Goal: Check status: Verify the current state of an ongoing process or item

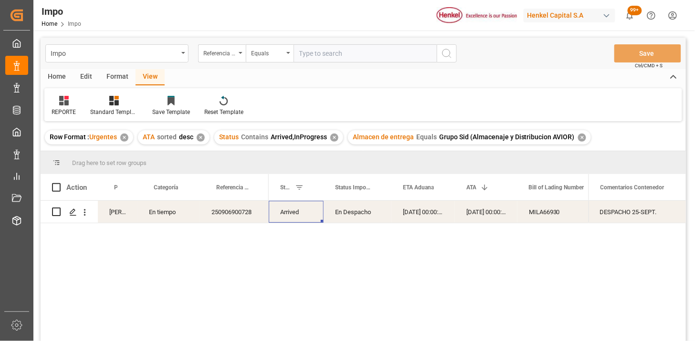
click at [348, 58] on input "text" at bounding box center [364, 53] width 143 height 18
paste input "250906900854"
type input "250906900854"
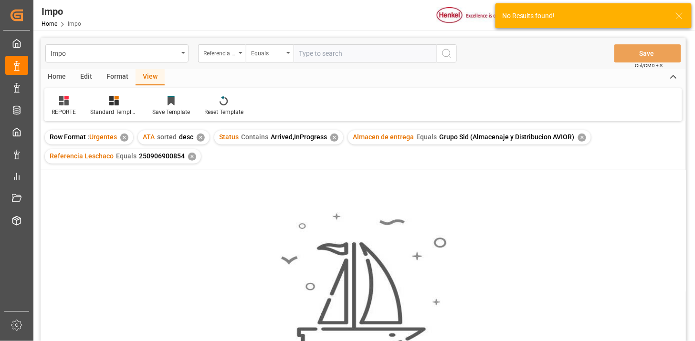
click at [578, 137] on div "✕" at bounding box center [582, 138] width 8 height 8
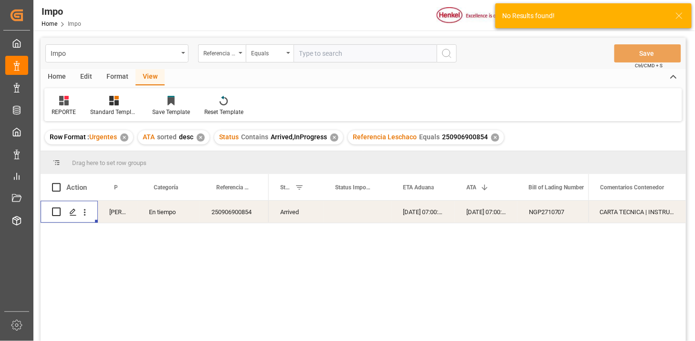
drag, startPoint x: 86, startPoint y: 215, endPoint x: 101, endPoint y: 221, distance: 15.9
click at [86, 215] on icon "open menu" at bounding box center [85, 213] width 10 height 10
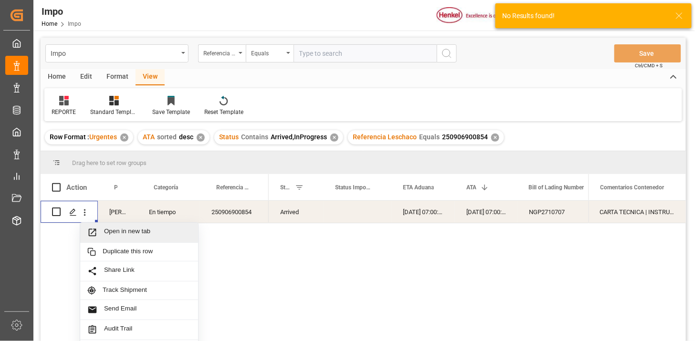
click at [138, 234] on span "Open in new tab" at bounding box center [147, 233] width 87 height 10
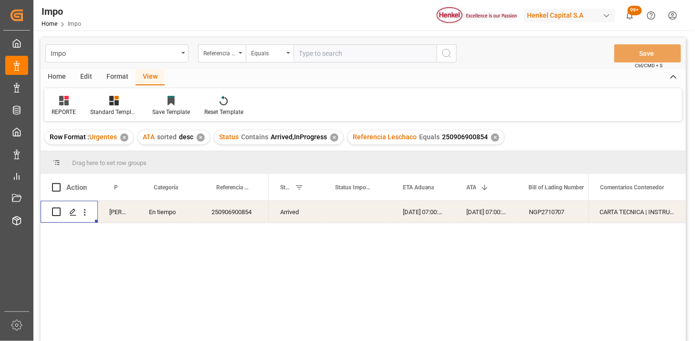
click at [198, 139] on div "✕" at bounding box center [201, 138] width 8 height 8
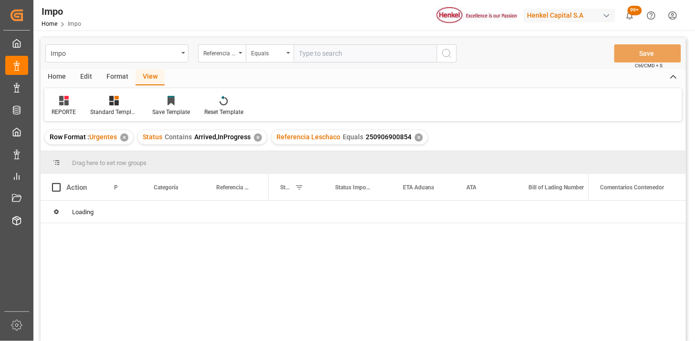
click at [258, 137] on div "✕" at bounding box center [258, 138] width 8 height 8
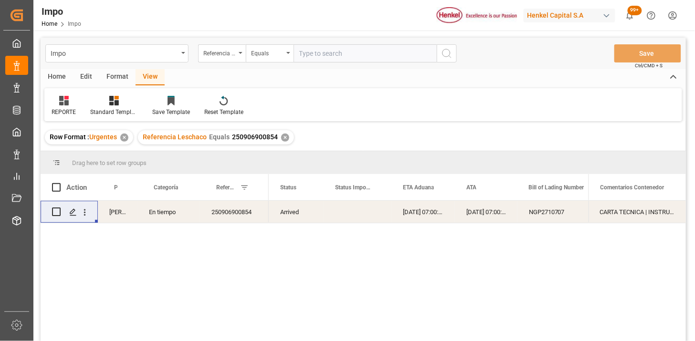
click at [235, 211] on div "250906900854" at bounding box center [234, 212] width 69 height 22
click at [339, 59] on input "text" at bounding box center [364, 53] width 143 height 18
paste input "251006900152"
type input "251006900152"
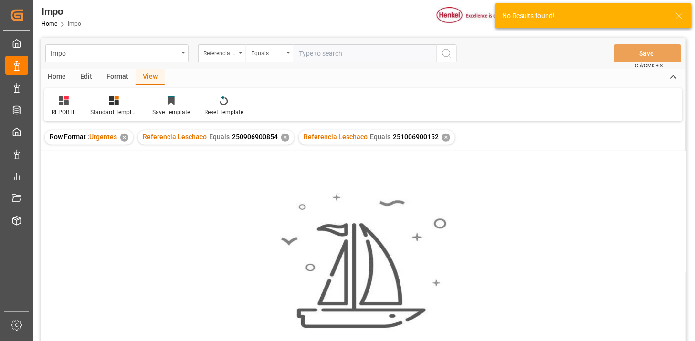
click at [283, 139] on div "✕" at bounding box center [285, 138] width 8 height 8
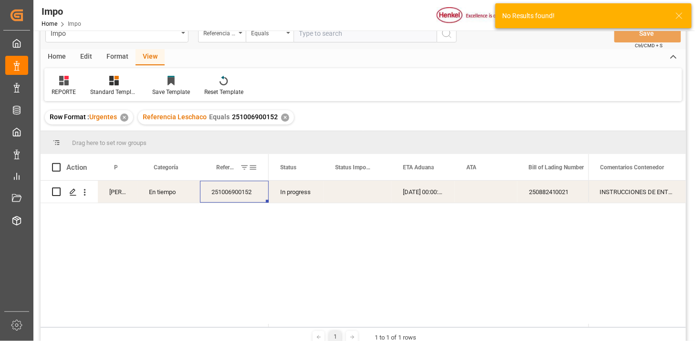
scroll to position [53, 0]
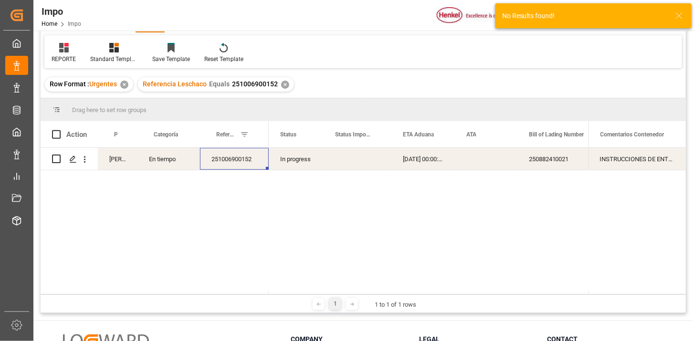
click at [247, 166] on div "251006900152" at bounding box center [234, 159] width 69 height 22
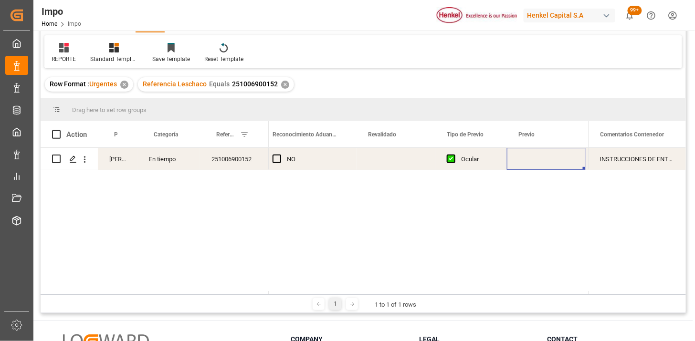
scroll to position [0, 956]
click at [386, 159] on div "Press SPACE to select this row." at bounding box center [395, 159] width 79 height 22
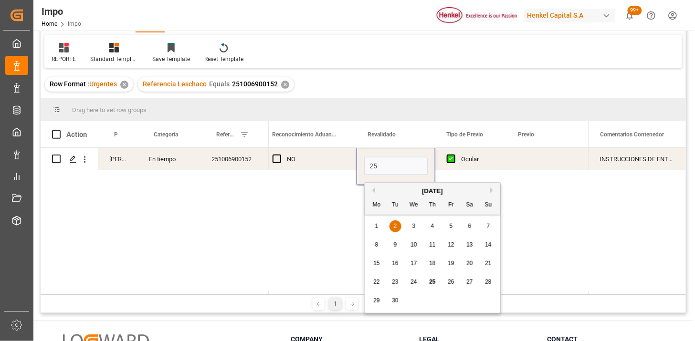
type input "[DATE]"
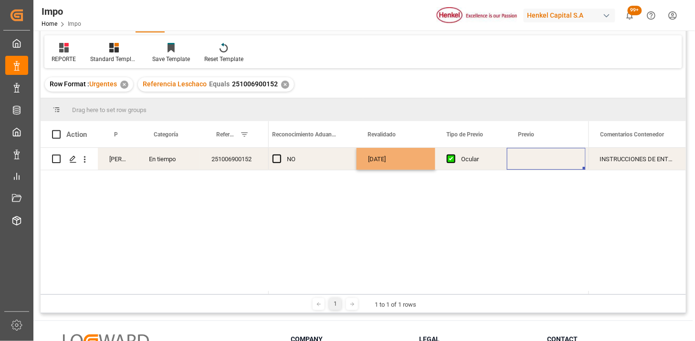
click at [522, 158] on div "Press SPACE to select this row." at bounding box center [546, 159] width 79 height 22
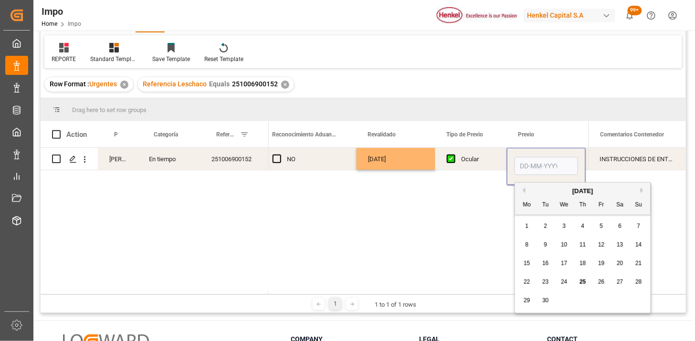
click at [531, 157] on input "Press SPACE to select this row." at bounding box center [545, 166] width 63 height 18
type input "[DATE]"
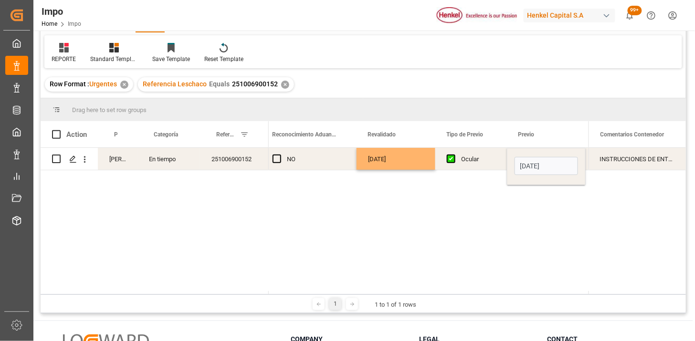
click at [487, 158] on div "Ocular" at bounding box center [478, 159] width 34 height 22
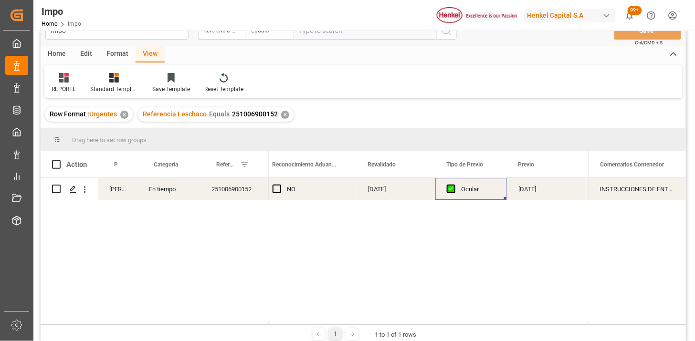
scroll to position [0, 0]
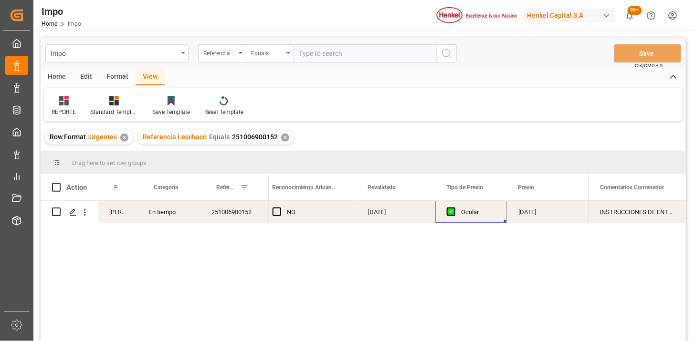
click at [350, 51] on input "text" at bounding box center [364, 53] width 143 height 18
paste input "COSU6427740910"
type input "COSU6427740910"
click at [222, 56] on div "Referencia Leschaco" at bounding box center [219, 52] width 32 height 11
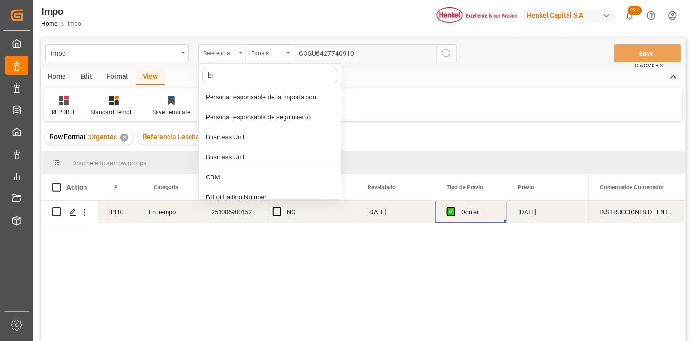
type input "bil"
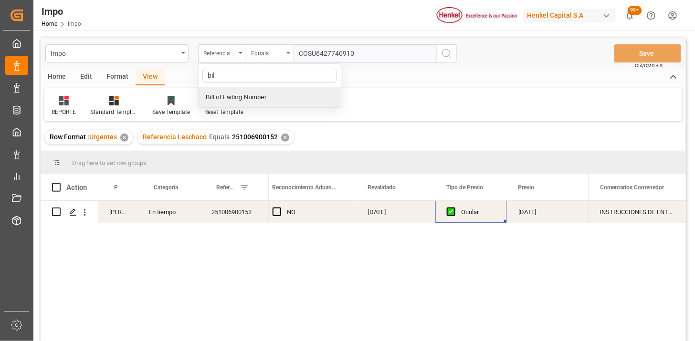
drag, startPoint x: 256, startPoint y: 94, endPoint x: 289, endPoint y: 82, distance: 35.0
click at [260, 93] on div "Bill of Lading Number" at bounding box center [269, 97] width 142 height 20
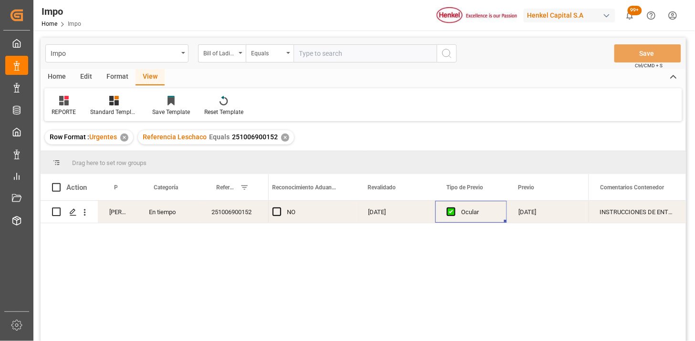
click at [324, 58] on input "text" at bounding box center [364, 53] width 143 height 18
paste input "COSU6427740910"
type input "COSU6427740910"
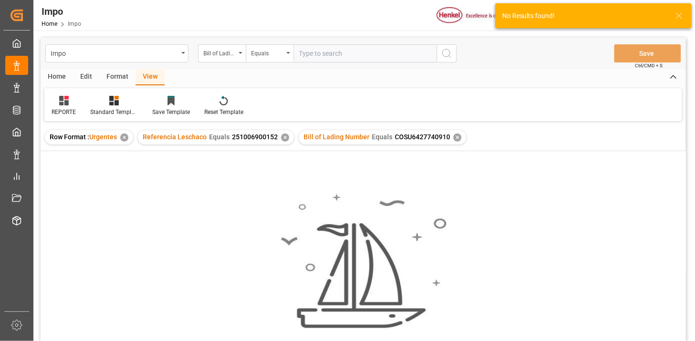
click at [286, 139] on div "✕" at bounding box center [285, 138] width 8 height 8
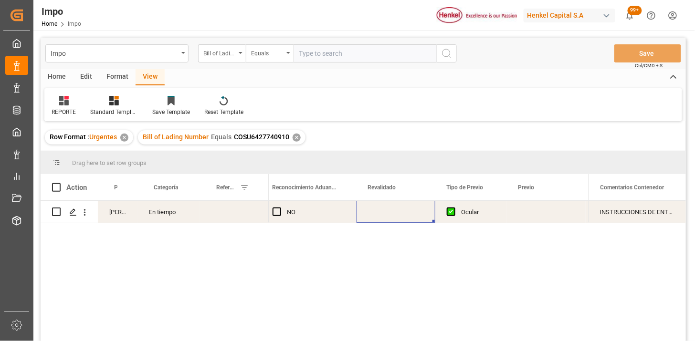
click at [368, 216] on div "Press SPACE to select this row." at bounding box center [395, 212] width 79 height 22
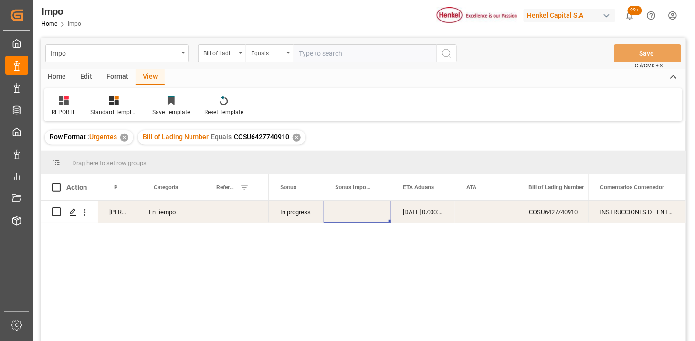
click at [240, 210] on div "Press SPACE to select this row." at bounding box center [234, 212] width 69 height 22
click at [240, 209] on div "Press SPACE to select this row." at bounding box center [234, 212] width 69 height 22
click at [240, 209] on input "Press SPACE to select this row." at bounding box center [234, 218] width 53 height 18
type input "251006900373"
click at [360, 52] on input "text" at bounding box center [364, 53] width 143 height 18
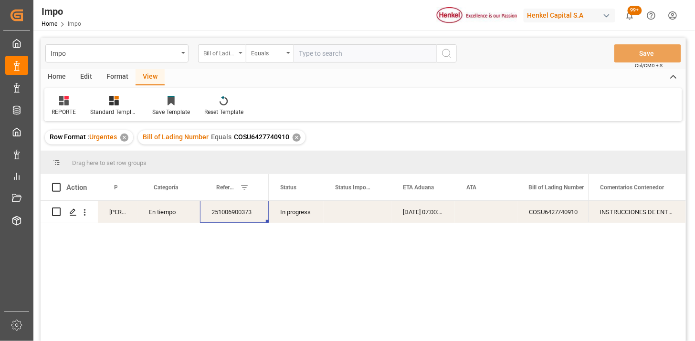
click at [212, 54] on div "Bill of Lading Number" at bounding box center [219, 52] width 32 height 11
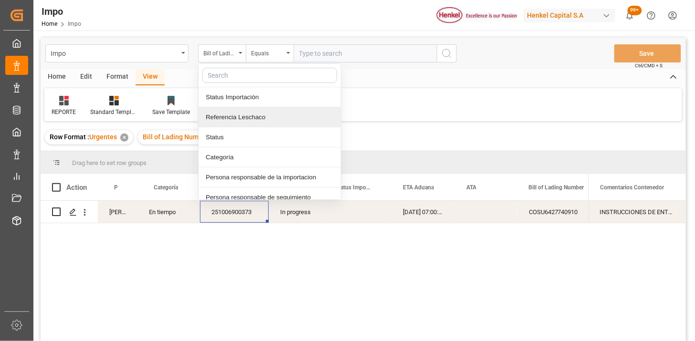
drag, startPoint x: 241, startPoint y: 114, endPoint x: 264, endPoint y: 102, distance: 25.6
click at [243, 114] on div "Referencia Leschaco" at bounding box center [269, 117] width 142 height 20
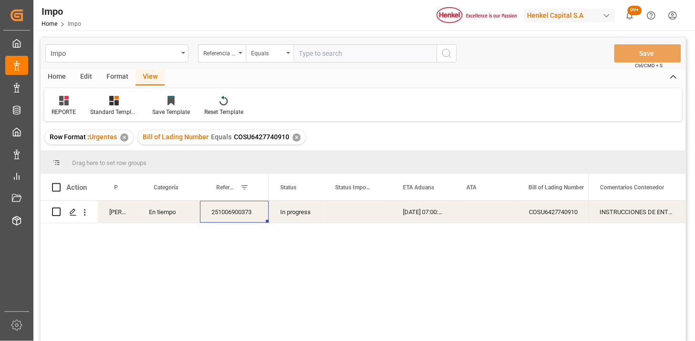
click at [312, 59] on input "text" at bounding box center [364, 53] width 143 height 18
paste input "251006900150"
type input "251006900150"
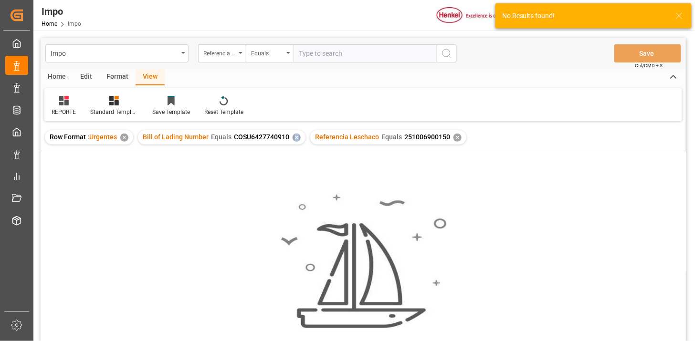
click at [295, 136] on div "✕" at bounding box center [296, 138] width 8 height 8
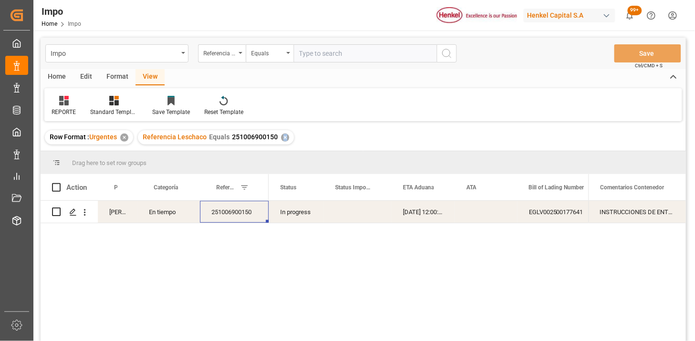
click at [487, 219] on div "Press SPACE to select this row." at bounding box center [486, 212] width 63 height 22
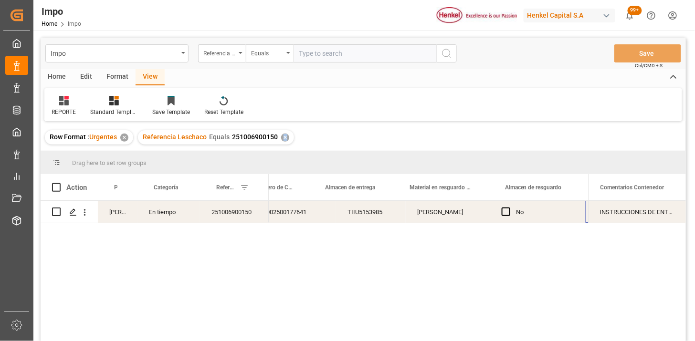
scroll to position [0, 369]
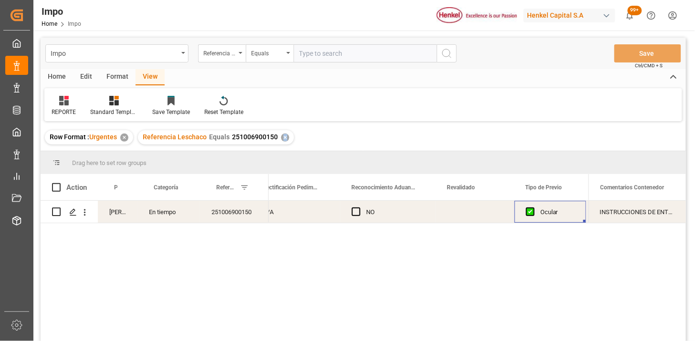
click at [464, 216] on div "Press SPACE to select this row." at bounding box center [475, 212] width 79 height 22
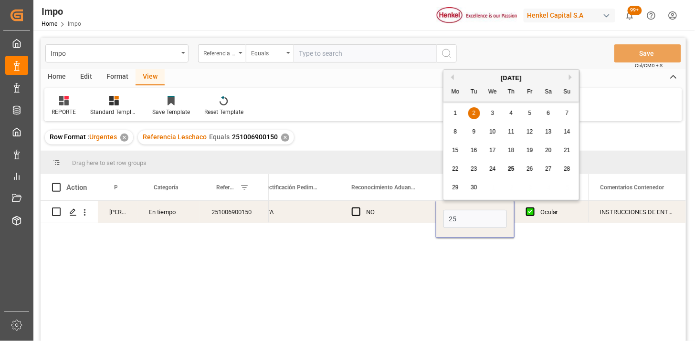
type input "[DATE]"
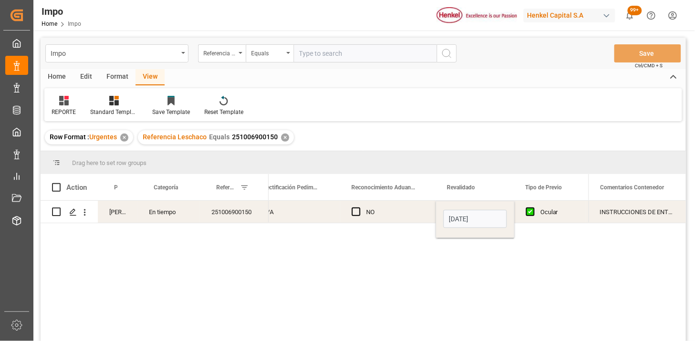
click at [390, 213] on div "NO" at bounding box center [395, 212] width 58 height 22
click at [337, 54] on input "text" at bounding box center [364, 53] width 143 height 18
paste input "250806900119"
type input "250806900119"
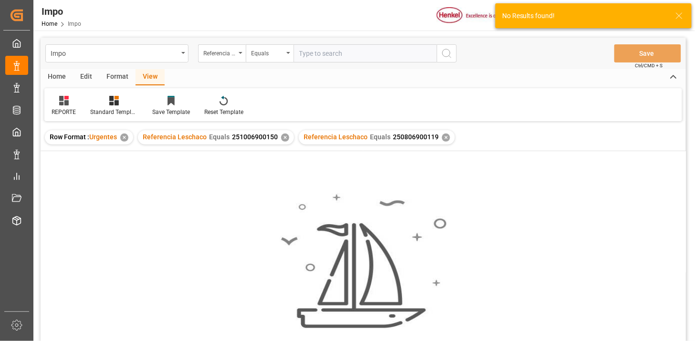
click at [283, 138] on div "✕" at bounding box center [285, 138] width 8 height 8
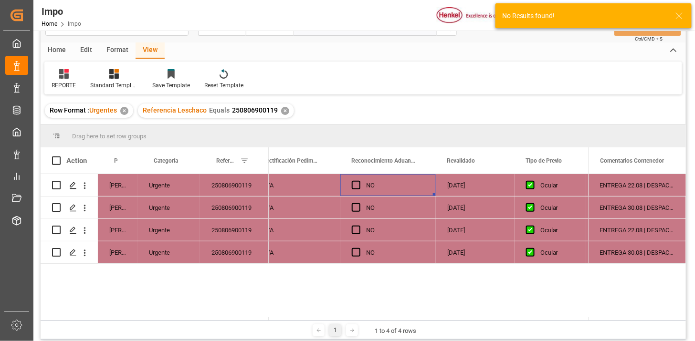
scroll to position [53, 0]
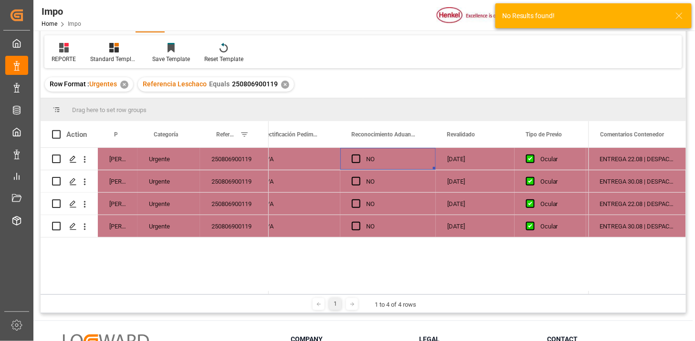
click at [253, 209] on div "250806900119" at bounding box center [234, 204] width 69 height 22
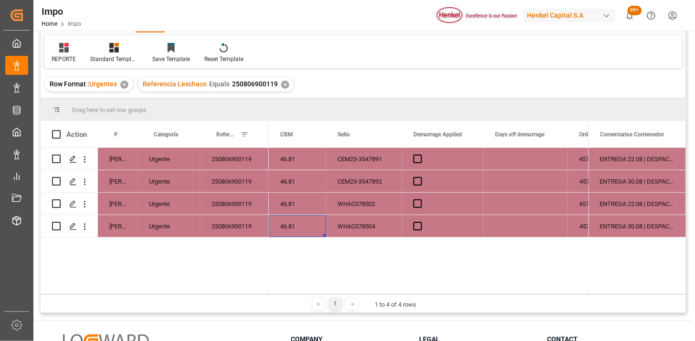
scroll to position [0, 2091]
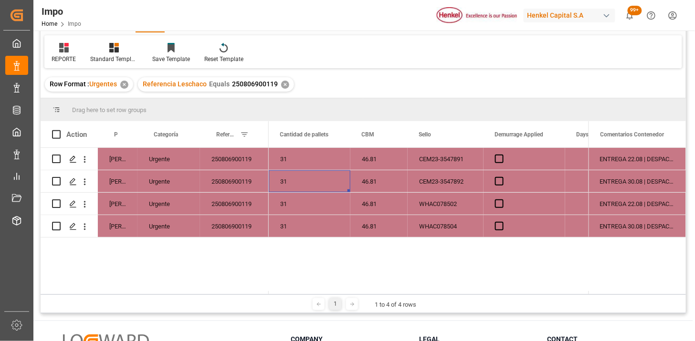
click at [610, 183] on div "ENTREGA 30.08 | DESPACHO REPROGRAMADO POR SATURACIÓN EN PUERTO (FECHA INICIAL 2…" at bounding box center [636, 181] width 97 height 22
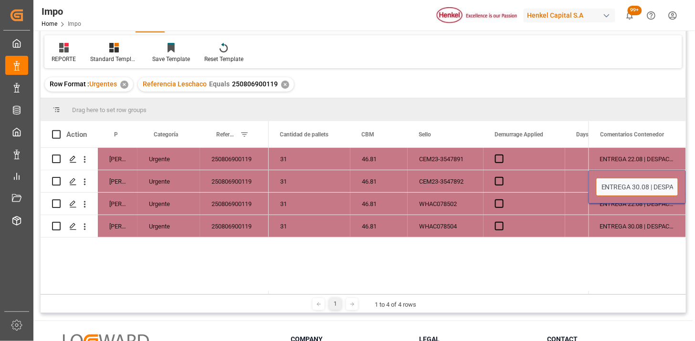
click at [610, 183] on input "ENTREGA 30.08 | DESPACHO REPROGRAMADO POR SATURACIÓN EN PUERTO (FECHA INICIAL 2…" at bounding box center [637, 187] width 82 height 18
click at [432, 230] on div "WHAC078504" at bounding box center [445, 226] width 76 height 22
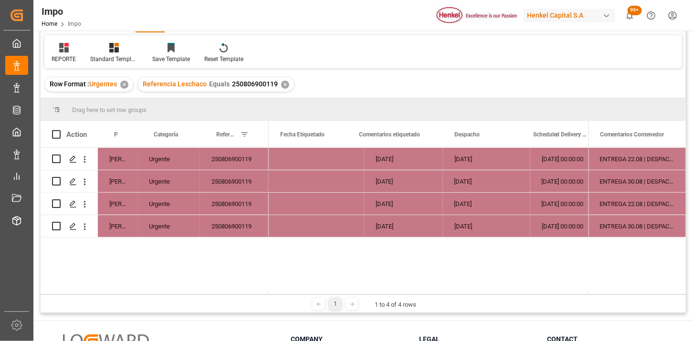
scroll to position [0, 1368]
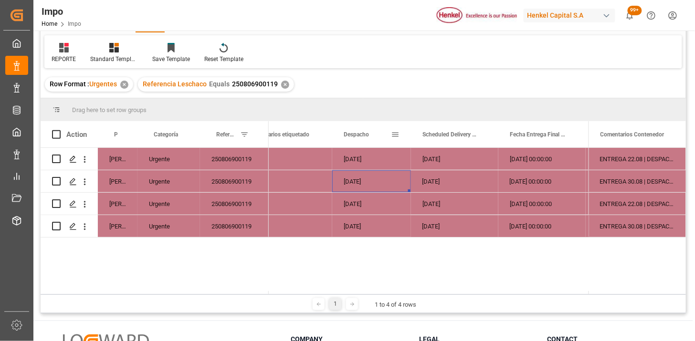
click at [345, 136] on span "Despacho" at bounding box center [356, 134] width 25 height 7
click at [360, 208] on div "[DATE]" at bounding box center [371, 204] width 79 height 22
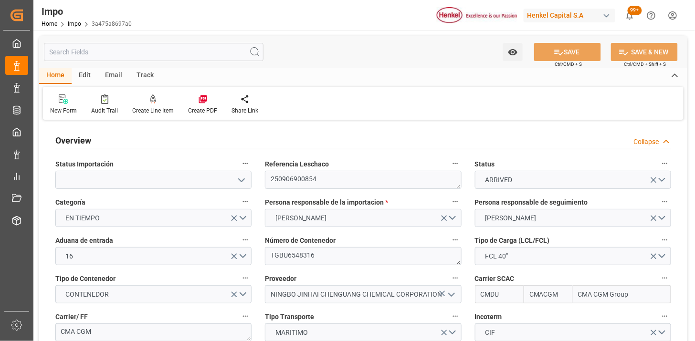
type input "CMACGM"
type input "CMA CGM Group"
type input "1"
type input "58"
type input "32"
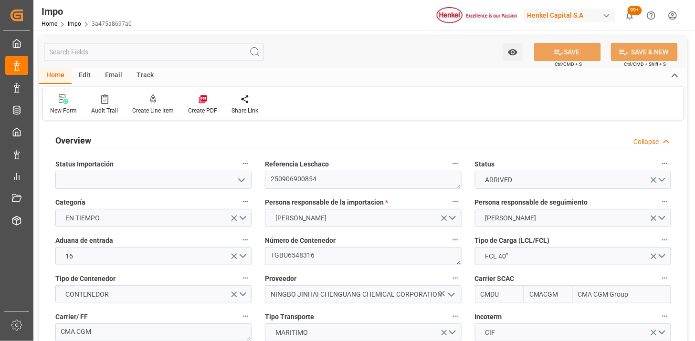
type input "03-09-2025"
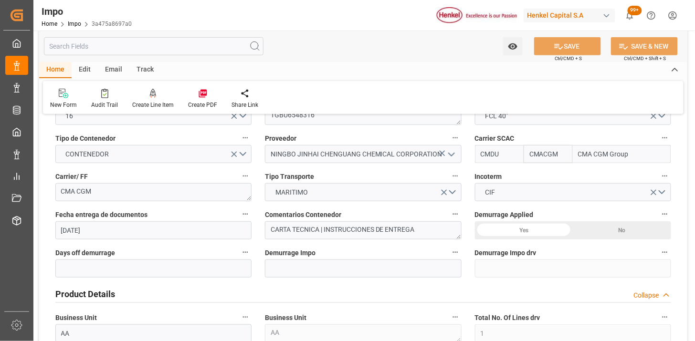
scroll to position [159, 0]
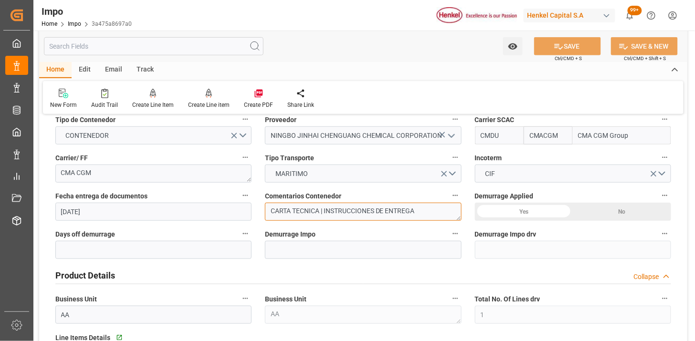
drag, startPoint x: 303, startPoint y: 204, endPoint x: 250, endPoint y: 201, distance: 52.1
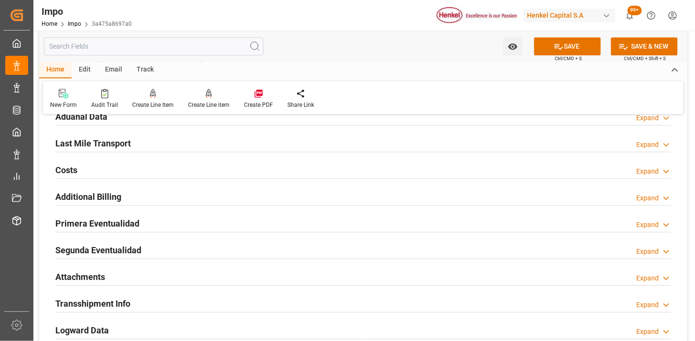
scroll to position [742, 0]
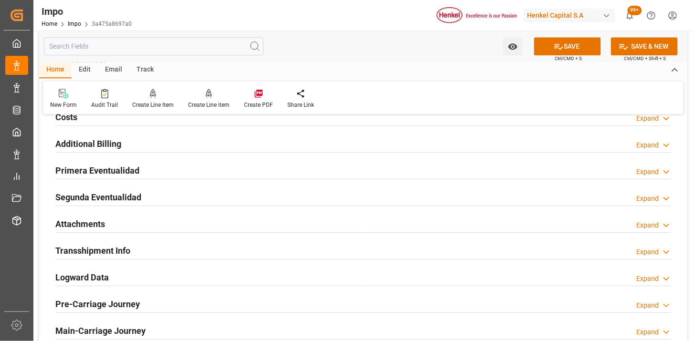
type textarea "INSTRUCCIONES DE ENTREGA"
click at [142, 225] on div "Attachments Expand" at bounding box center [363, 223] width 616 height 18
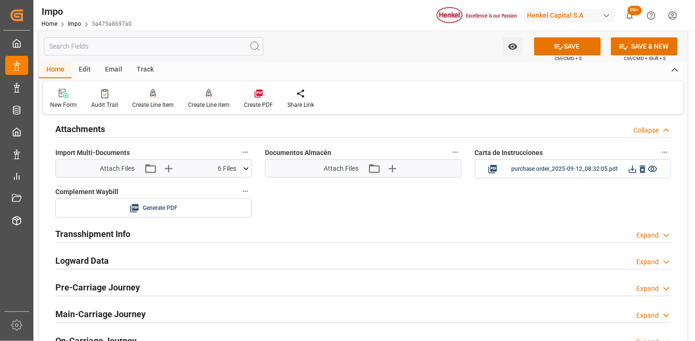
scroll to position [848, 0]
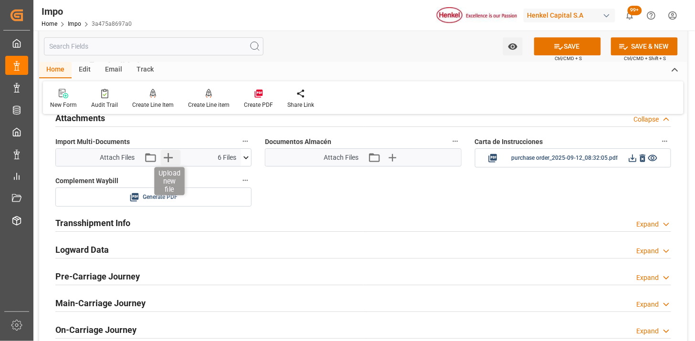
click at [175, 161] on icon "button" at bounding box center [167, 157] width 15 height 15
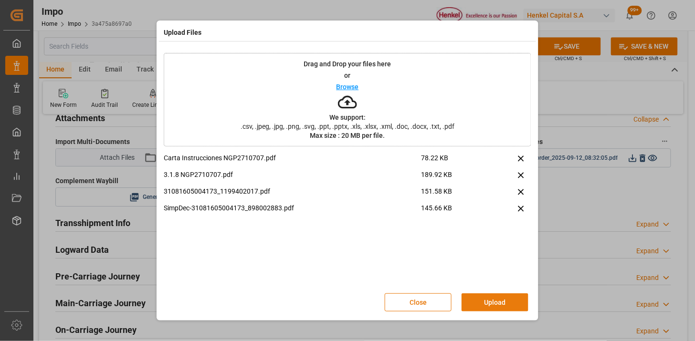
click at [500, 306] on button "Upload" at bounding box center [494, 302] width 67 height 18
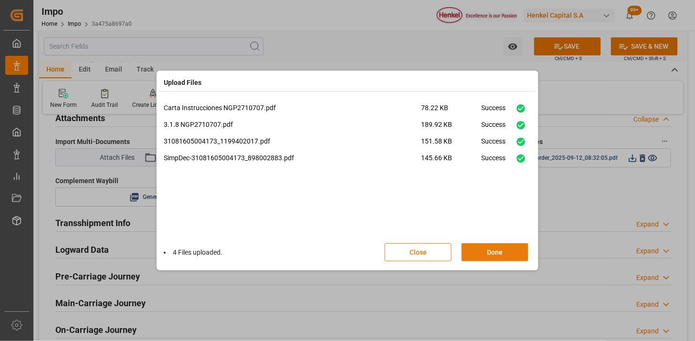
click at [480, 250] on button "Done" at bounding box center [494, 252] width 67 height 18
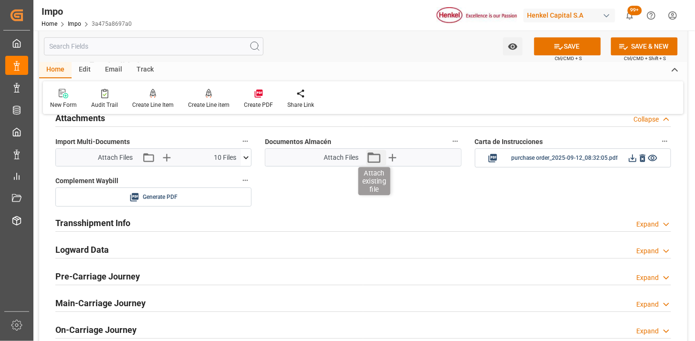
click at [377, 158] on icon "button" at bounding box center [373, 157] width 15 height 15
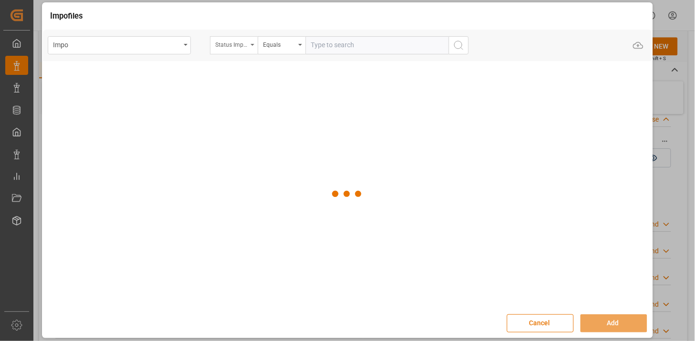
click at [237, 45] on div "Status Importación" at bounding box center [231, 43] width 32 height 11
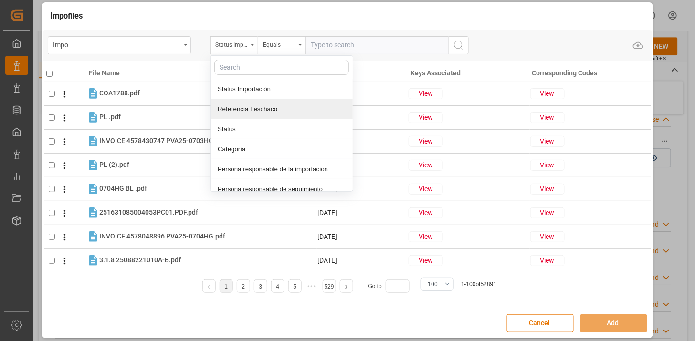
drag, startPoint x: 257, startPoint y: 106, endPoint x: 342, endPoint y: 58, distance: 97.6
click at [258, 103] on div "Referencia Leschaco" at bounding box center [281, 109] width 142 height 20
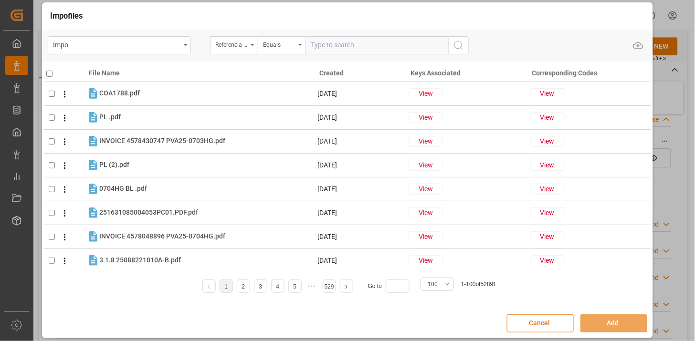
click at [345, 45] on input "text" at bounding box center [376, 45] width 143 height 18
paste input "250906900854"
type input "250906900854"
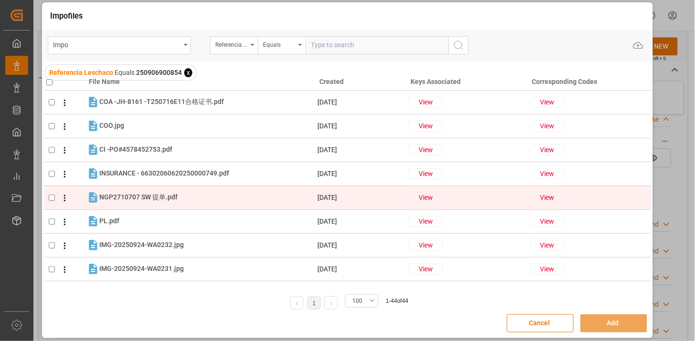
scroll to position [0, 0]
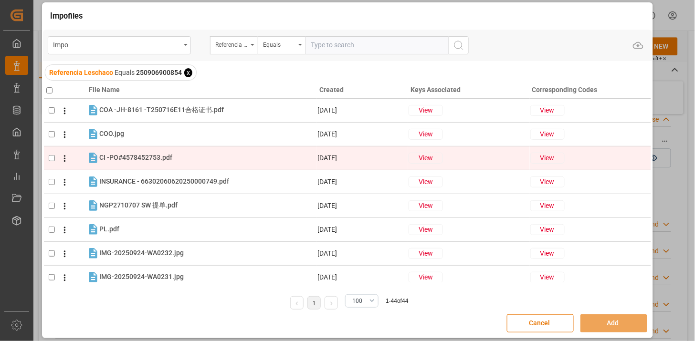
click at [225, 160] on div "CI -PO#4578452753.pdf CI -PO#4578452753.pdf" at bounding box center [207, 158] width 217 height 12
checkbox input "true"
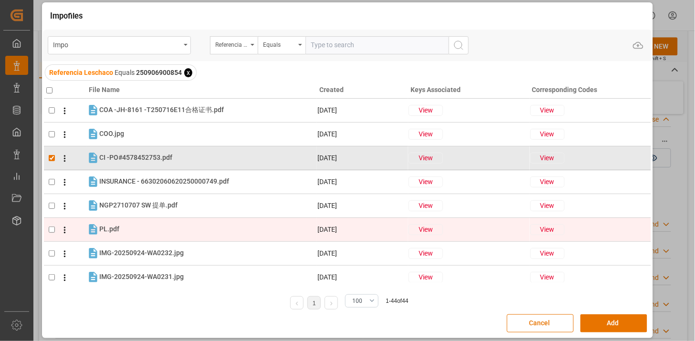
click at [185, 226] on div "PL.pdf PL.pdf" at bounding box center [207, 229] width 217 height 12
checkbox input "true"
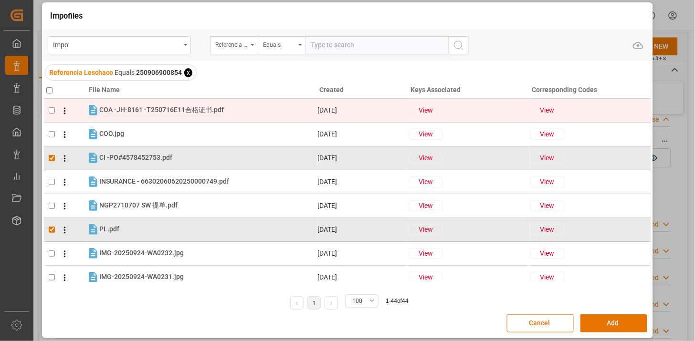
click at [194, 113] on span "COA -JH-8161 -T250716E11合格证书.pdf" at bounding box center [161, 110] width 125 height 8
checkbox input "true"
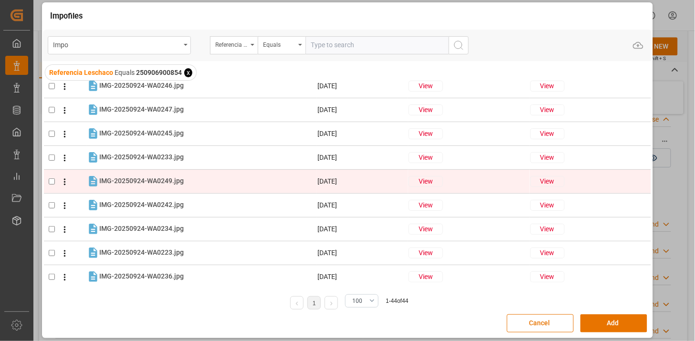
scroll to position [318, 0]
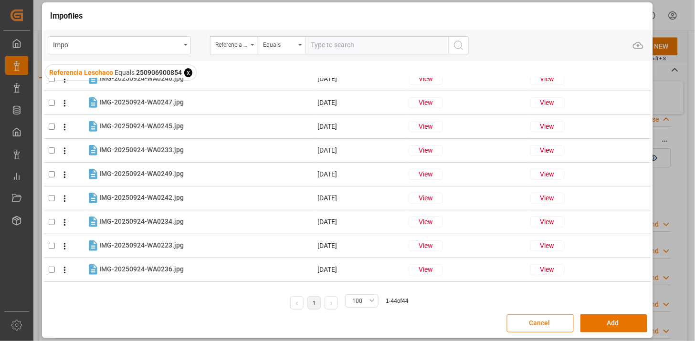
click at [533, 324] on button "Cancel" at bounding box center [540, 323] width 67 height 18
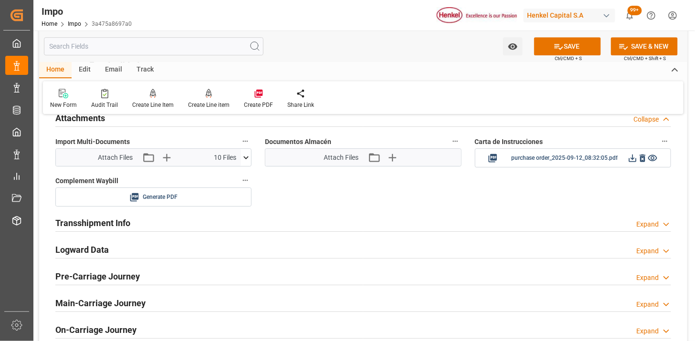
click at [243, 158] on icon at bounding box center [246, 158] width 10 height 10
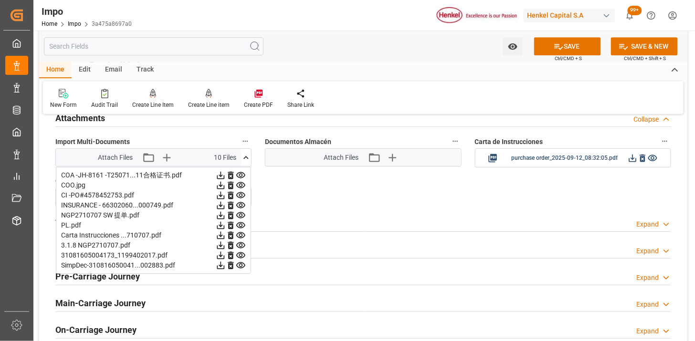
click at [245, 158] on icon at bounding box center [246, 158] width 10 height 10
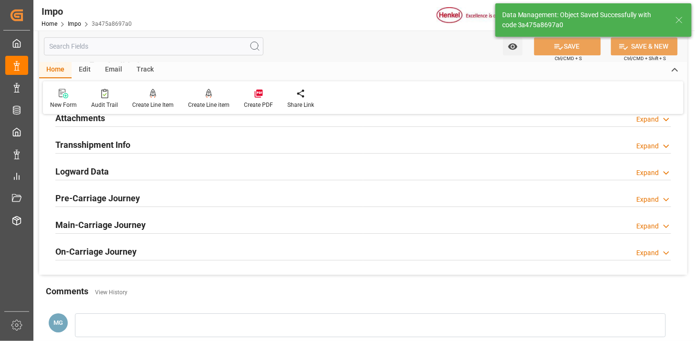
drag, startPoint x: 151, startPoint y: 114, endPoint x: 192, endPoint y: 125, distance: 43.2
click at [153, 119] on div "Attachments Expand" at bounding box center [363, 117] width 616 height 18
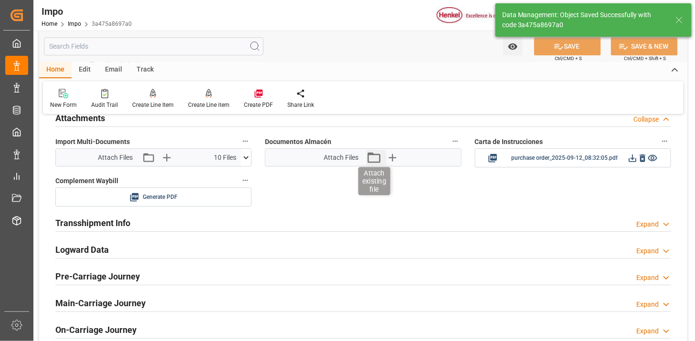
click at [368, 160] on div "Attach Files Attach existing file Upload new file" at bounding box center [362, 157] width 79 height 13
click at [370, 159] on icon "button" at bounding box center [373, 157] width 15 height 15
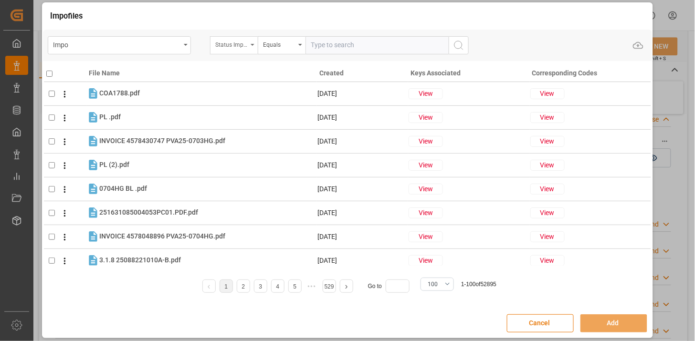
drag, startPoint x: 370, startPoint y: 159, endPoint x: 235, endPoint y: 51, distance: 173.8
click at [234, 43] on div "Status Importación" at bounding box center [231, 43] width 32 height 11
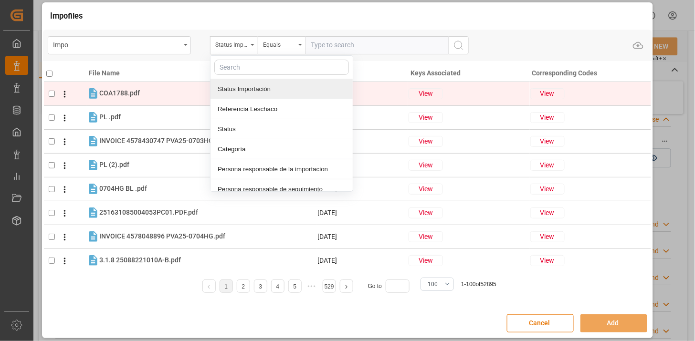
drag, startPoint x: 254, startPoint y: 103, endPoint x: 264, endPoint y: 97, distance: 11.7
click at [257, 101] on div "Referencia Leschaco" at bounding box center [281, 109] width 142 height 20
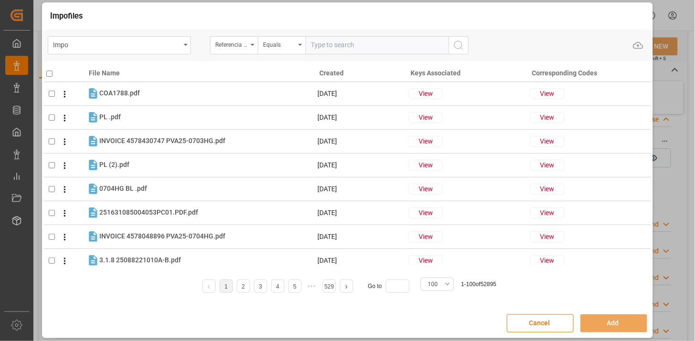
click at [331, 43] on input "text" at bounding box center [376, 45] width 143 height 18
paste input "250906900854"
type input "250906900854"
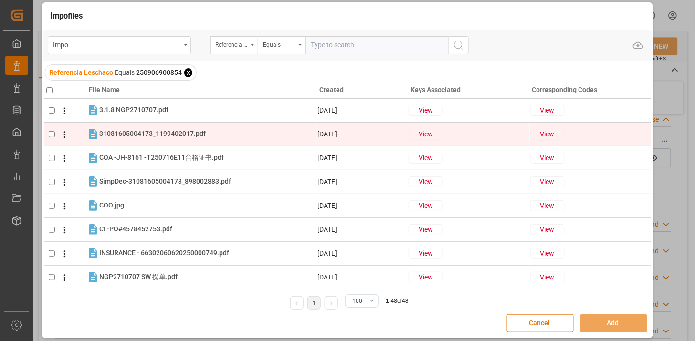
click at [159, 138] on div "31081605004173_1199402017.pdf 31081605004173_1199402017.pdf" at bounding box center [207, 134] width 217 height 12
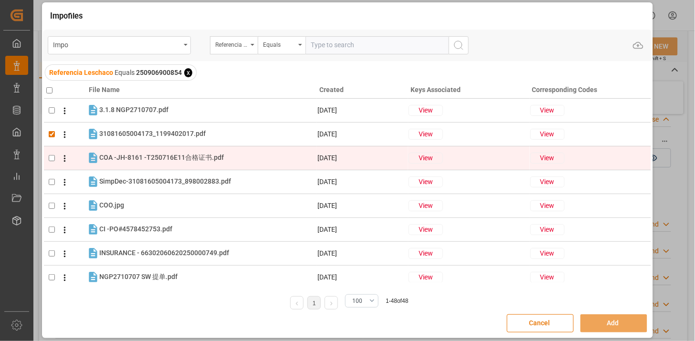
checkbox input "true"
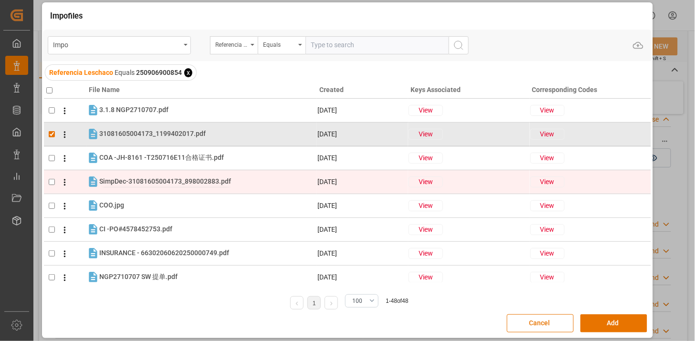
click at [160, 180] on span "SimpDec-31081605004173_898002883.pdf" at bounding box center [165, 181] width 132 height 8
checkbox input "true"
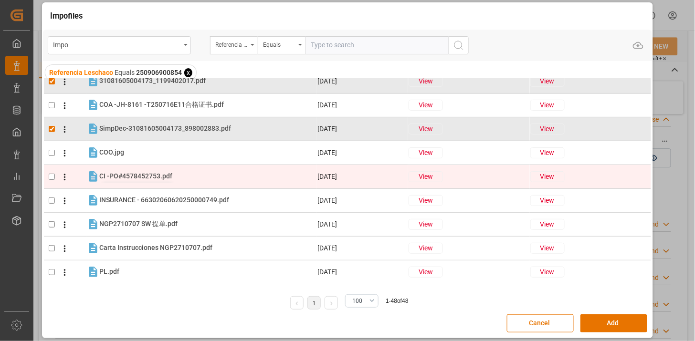
click at [151, 176] on span "CI -PO#4578452753.pdf" at bounding box center [135, 176] width 73 height 8
checkbox input "true"
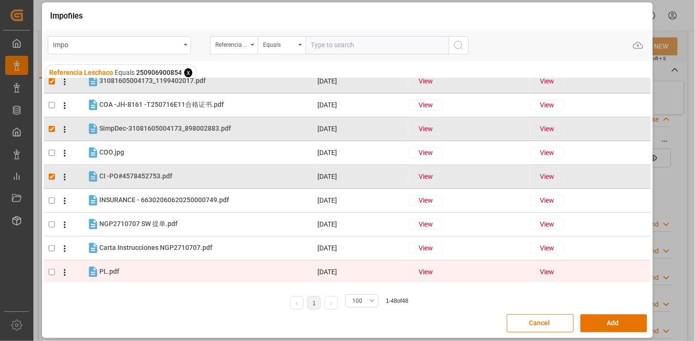
click at [168, 270] on div "PL.pdf PL.pdf" at bounding box center [207, 272] width 217 height 12
checkbox input "true"
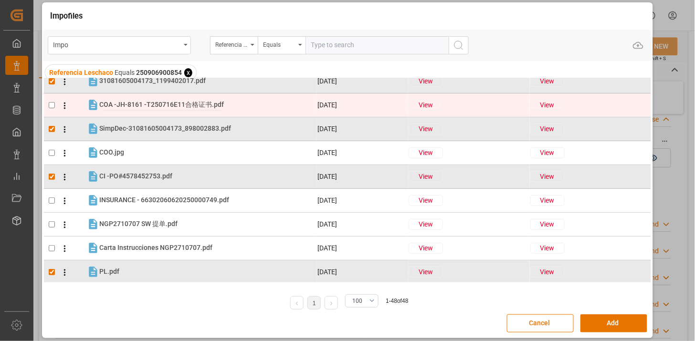
click at [156, 102] on span "COA -JH-8161 -T250716E11合格证书.pdf" at bounding box center [161, 105] width 125 height 8
checkbox input "true"
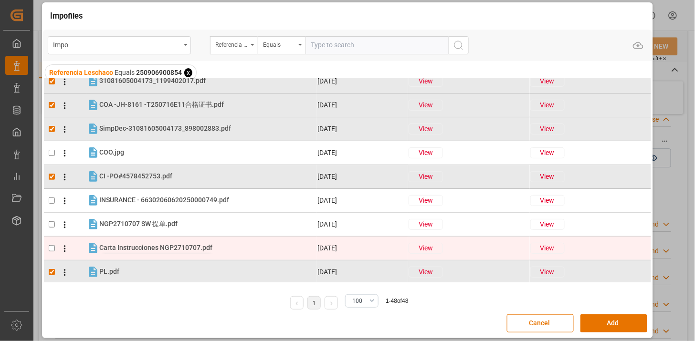
click at [164, 245] on span "Carta Instrucciones NGP2710707.pdf" at bounding box center [155, 248] width 113 height 8
checkbox input "true"
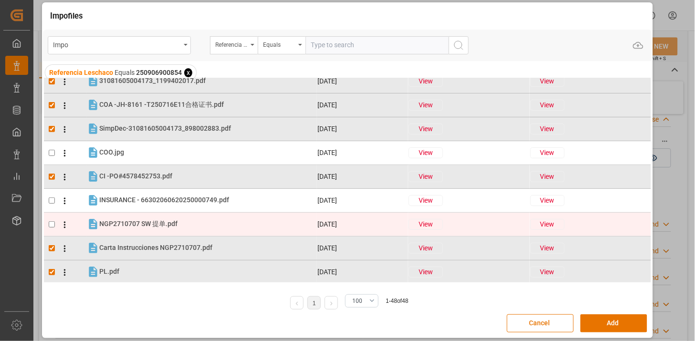
scroll to position [0, 0]
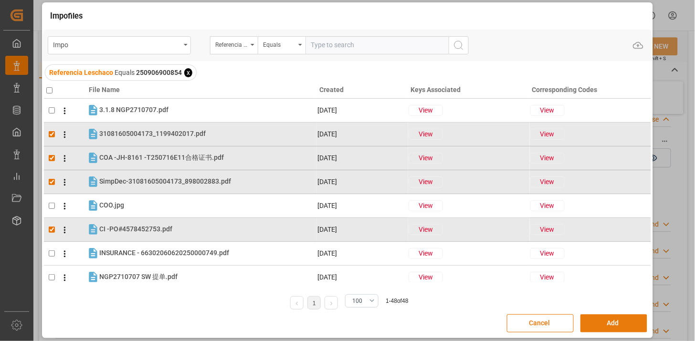
click at [605, 323] on button "Add" at bounding box center [613, 323] width 67 height 18
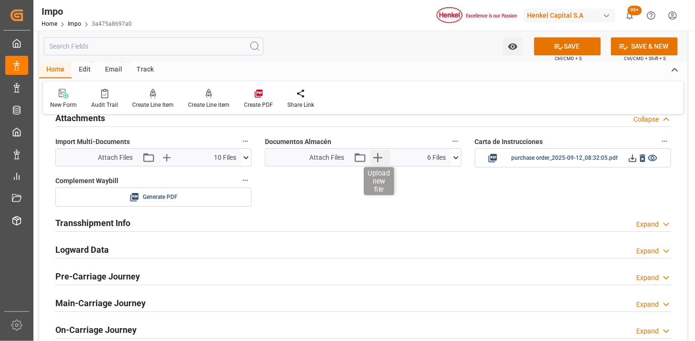
click at [374, 154] on icon "button" at bounding box center [377, 157] width 15 height 15
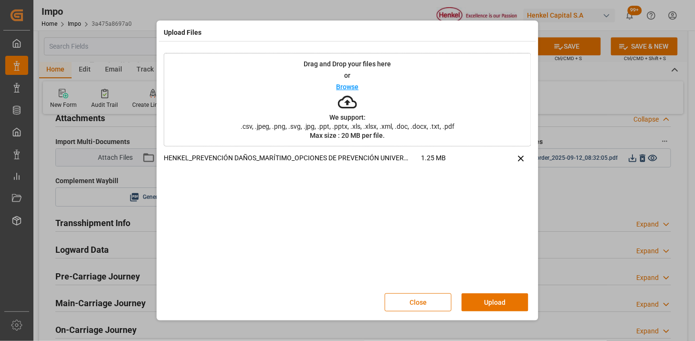
click at [482, 306] on button "Upload" at bounding box center [494, 302] width 67 height 18
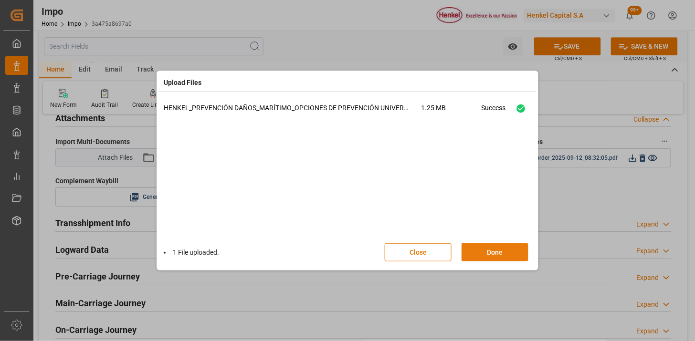
drag, startPoint x: 483, startPoint y: 246, endPoint x: 476, endPoint y: 249, distance: 7.7
click at [483, 245] on button "Done" at bounding box center [494, 252] width 67 height 18
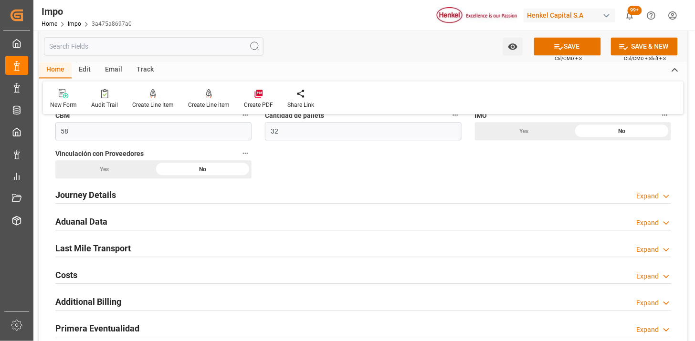
scroll to position [583, 0]
click at [209, 230] on div "Aduanal Data Expand" at bounding box center [363, 222] width 629 height 27
click at [214, 216] on div "Aduanal Data Expand" at bounding box center [363, 222] width 616 height 18
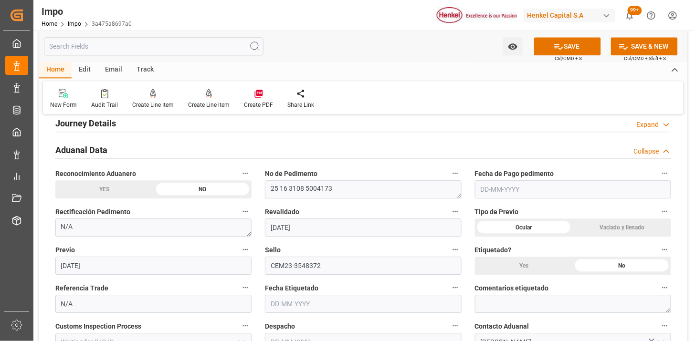
scroll to position [689, 0]
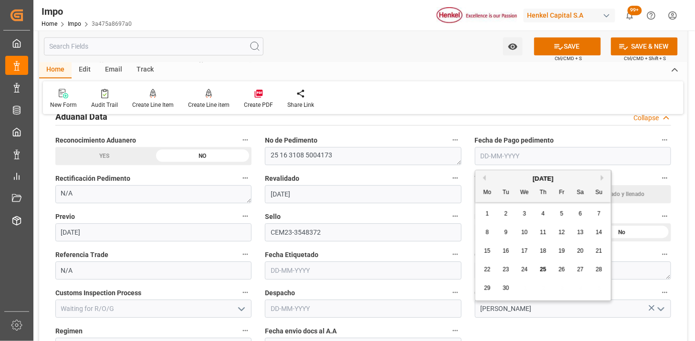
click at [478, 153] on input "text" at bounding box center [573, 156] width 196 height 18
type input "24-09-2025"
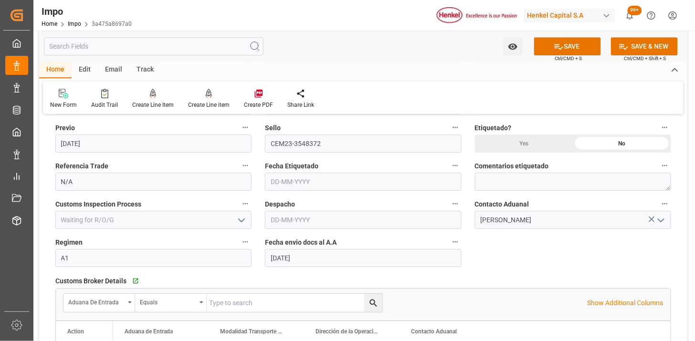
scroll to position [795, 0]
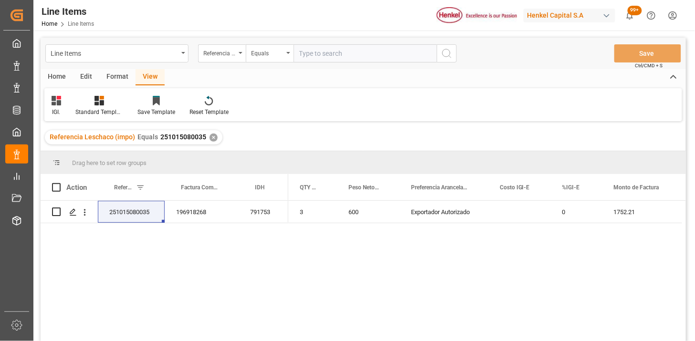
click at [343, 57] on input "text" at bounding box center [364, 53] width 143 height 18
paste input "250906900854"
type input "250906900854"
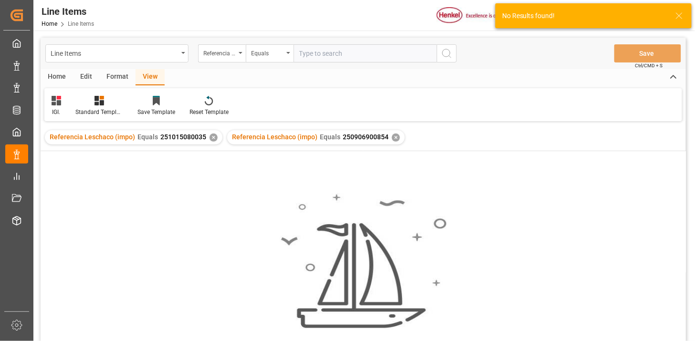
click at [211, 140] on div "✕" at bounding box center [213, 138] width 8 height 8
